Goal: Transaction & Acquisition: Book appointment/travel/reservation

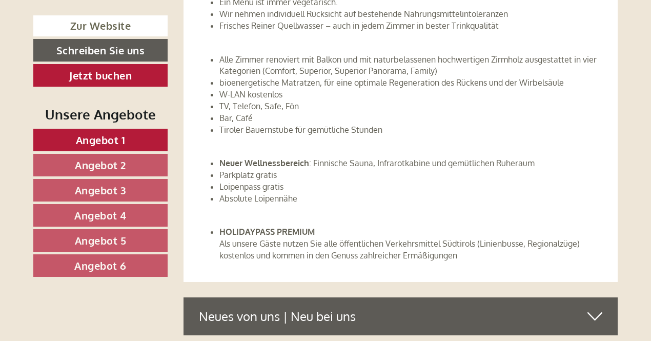
scroll to position [2707, 0]
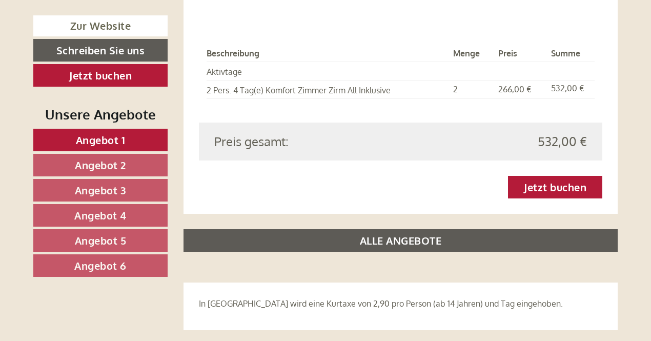
click at [128, 265] on link "Angebot 6" at bounding box center [100, 265] width 134 height 23
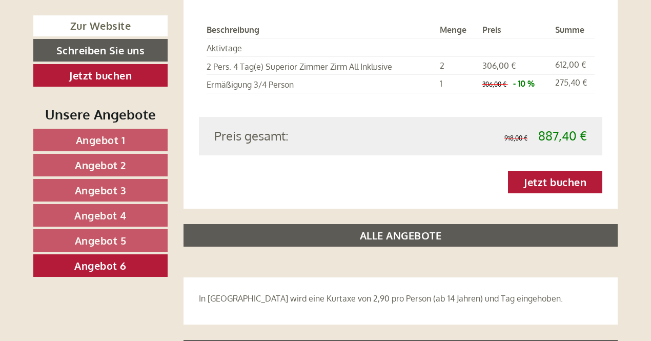
scroll to position [1277, 0]
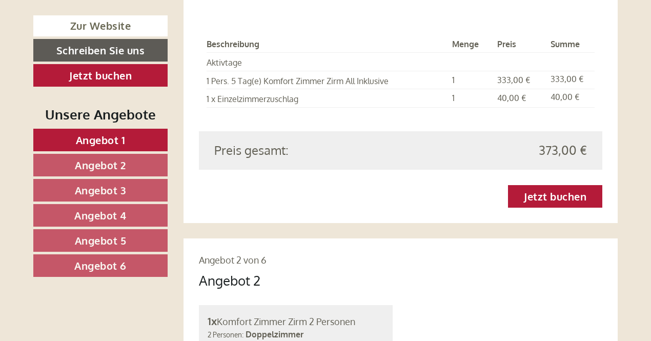
scroll to position [1166, 0]
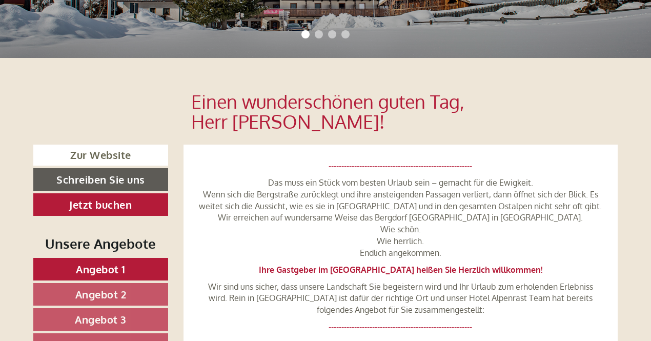
scroll to position [358, 0]
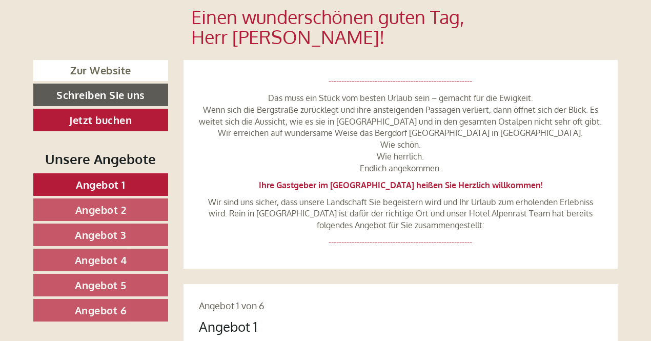
drag, startPoint x: 656, startPoint y: 8, endPoint x: 656, endPoint y: 44, distance: 35.9
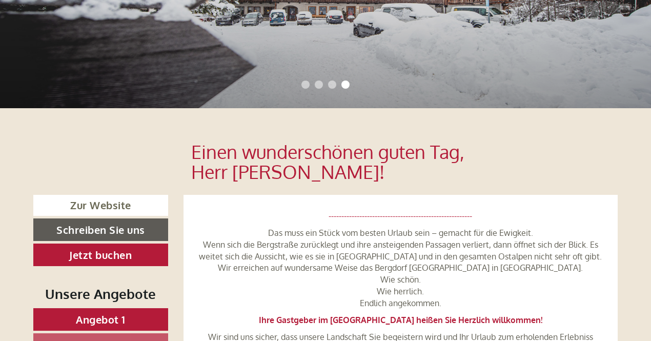
scroll to position [0, 0]
